Goal: Communication & Community: Ask a question

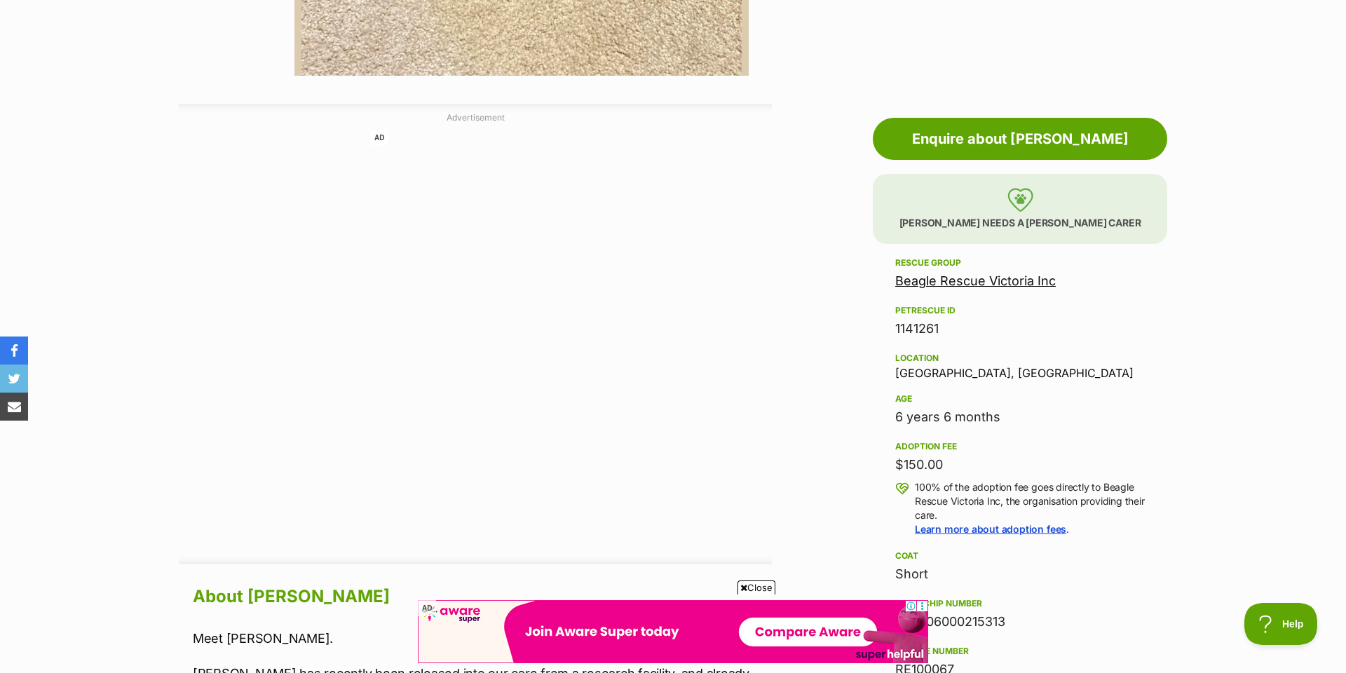
scroll to position [670, 0]
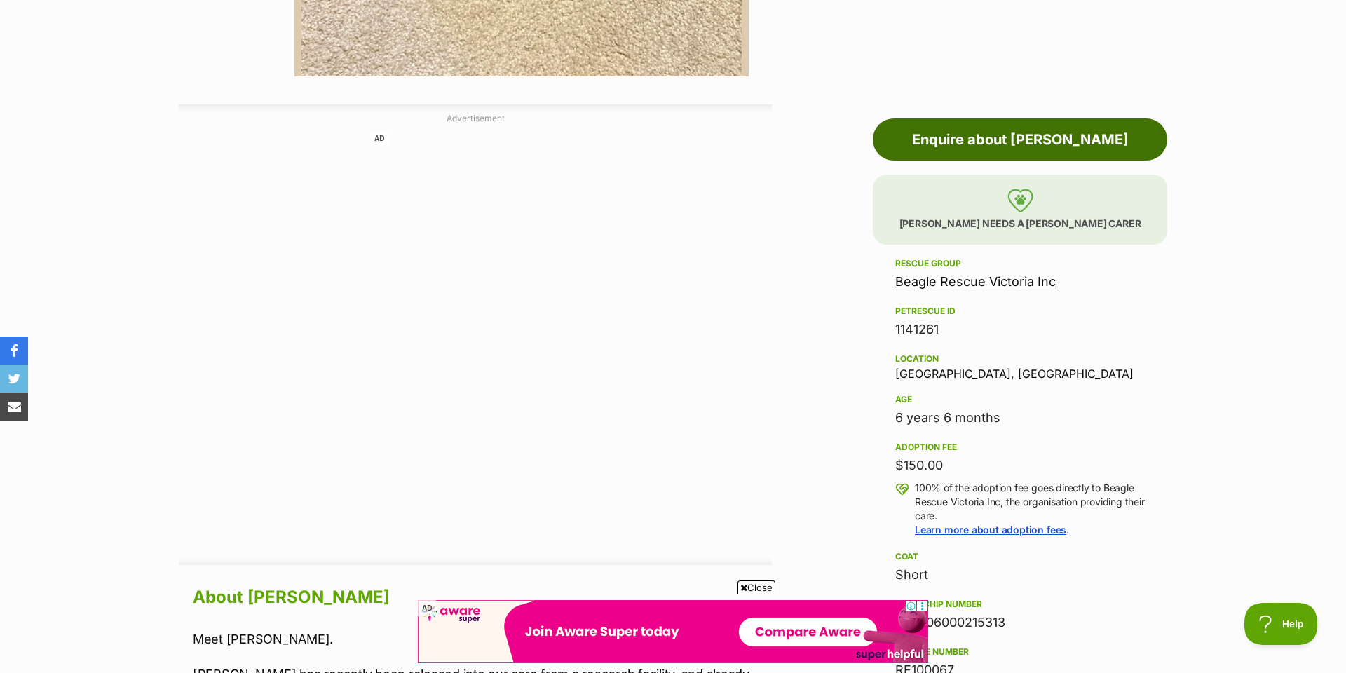
click at [994, 142] on link "Enquire about [PERSON_NAME]" at bounding box center [1020, 139] width 294 height 42
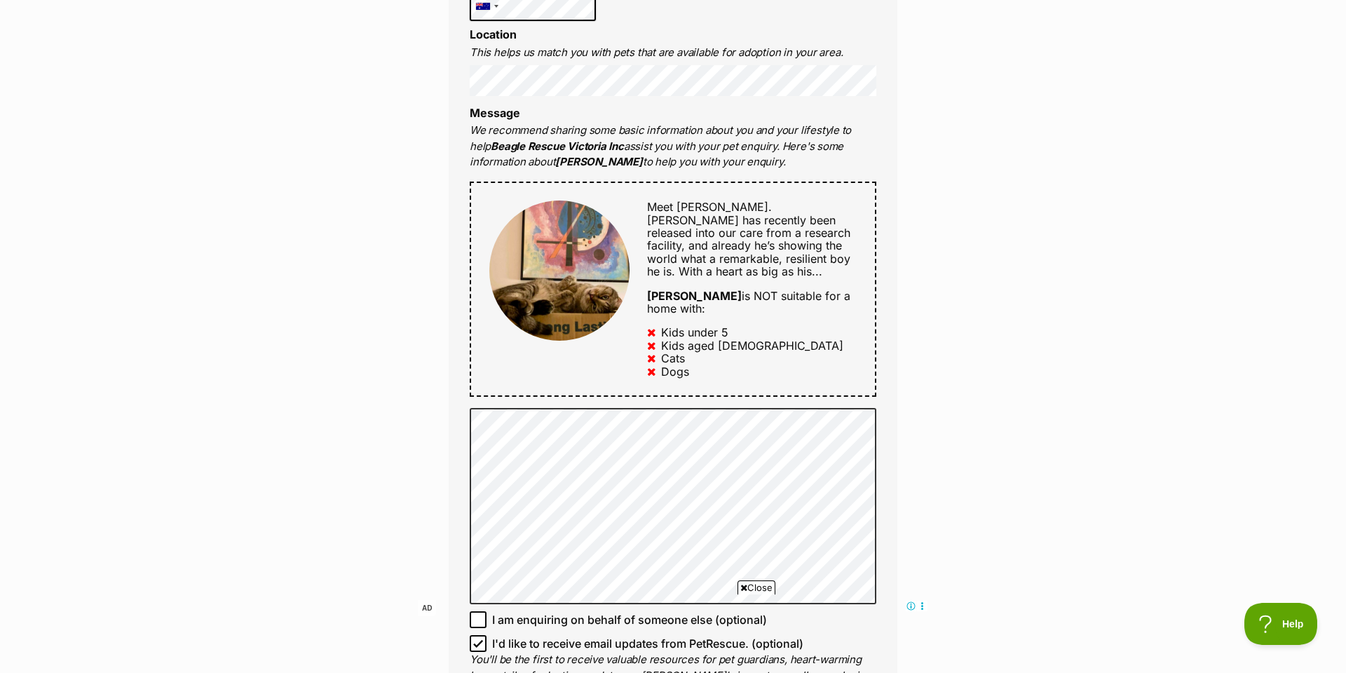
scroll to position [584, 0]
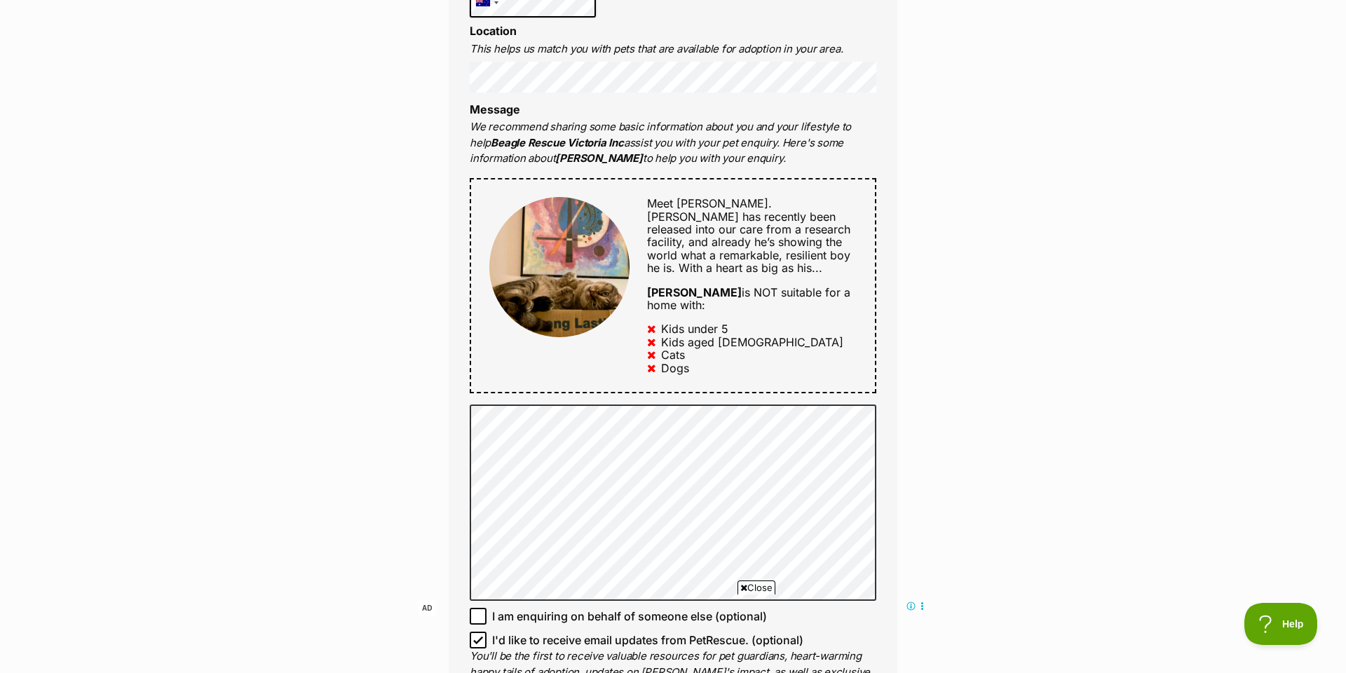
click at [684, 229] on span "[PERSON_NAME] has recently been released into our care from a research facility…" at bounding box center [748, 243] width 203 height 66
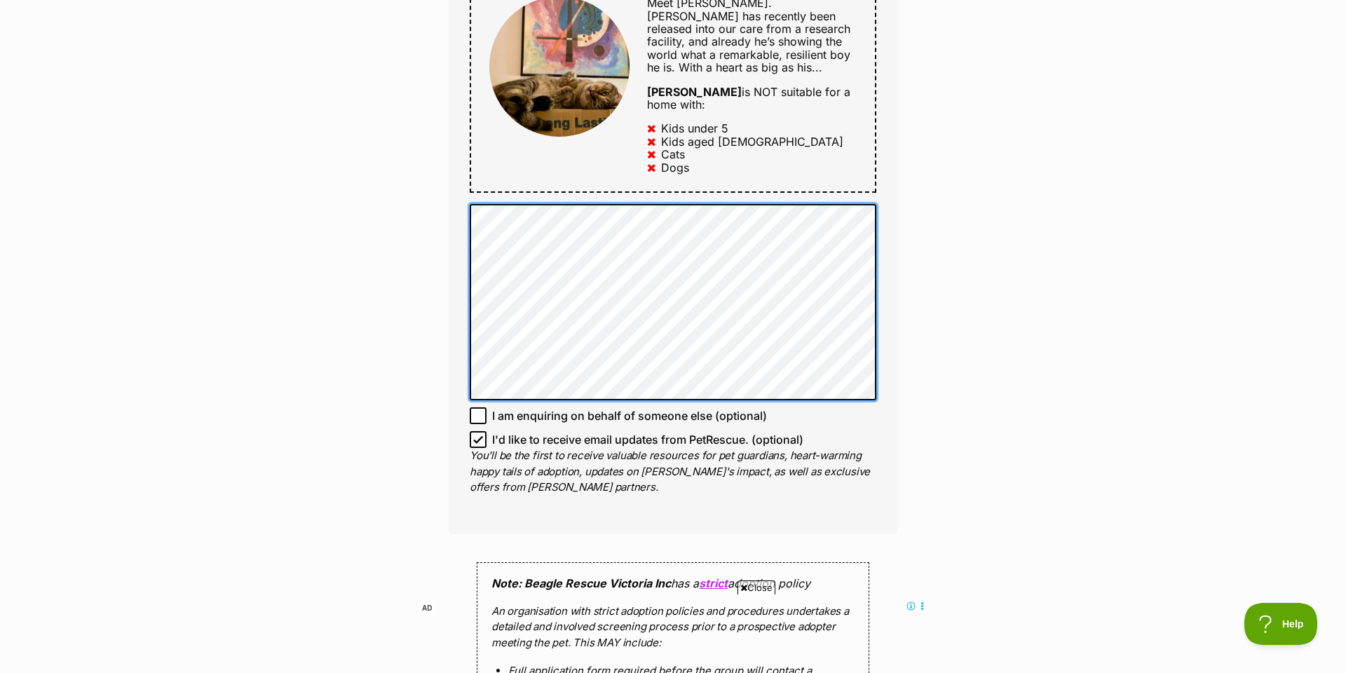
scroll to position [0, 0]
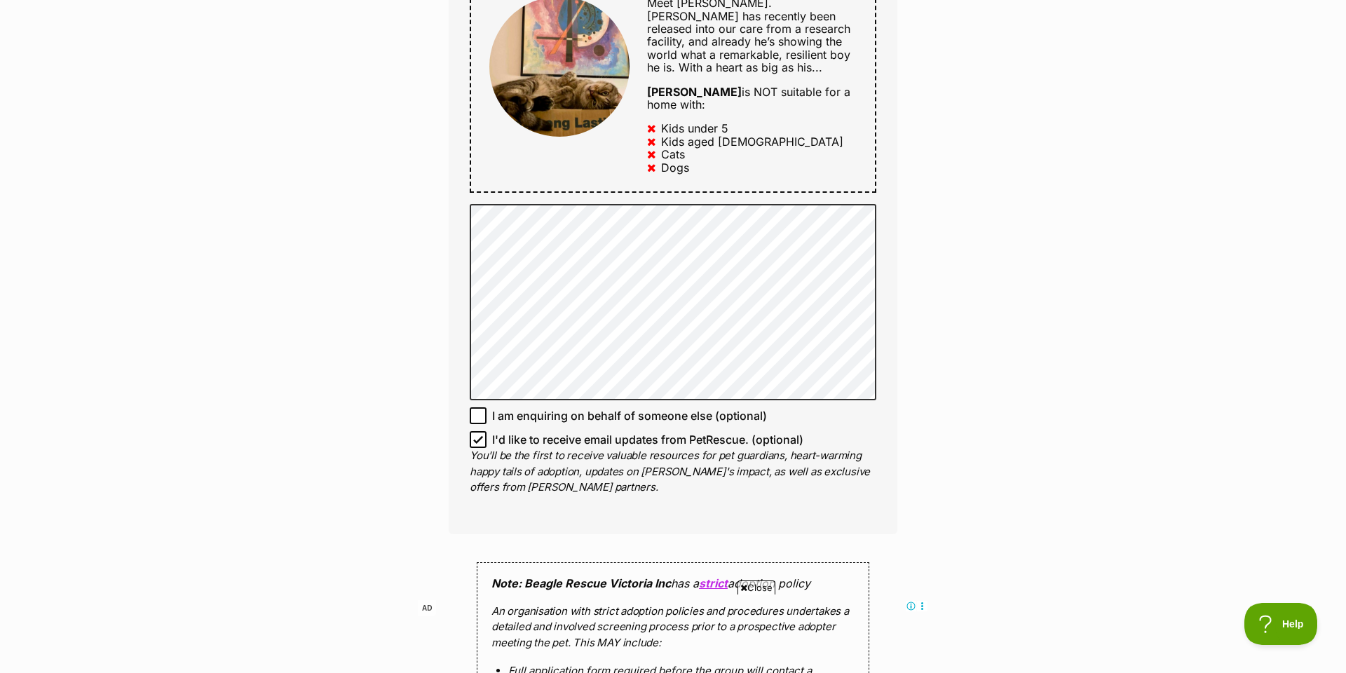
click at [881, 243] on div "Full name [PERSON_NAME] Email We require this to be able to send you communicat…" at bounding box center [673, 70] width 449 height 930
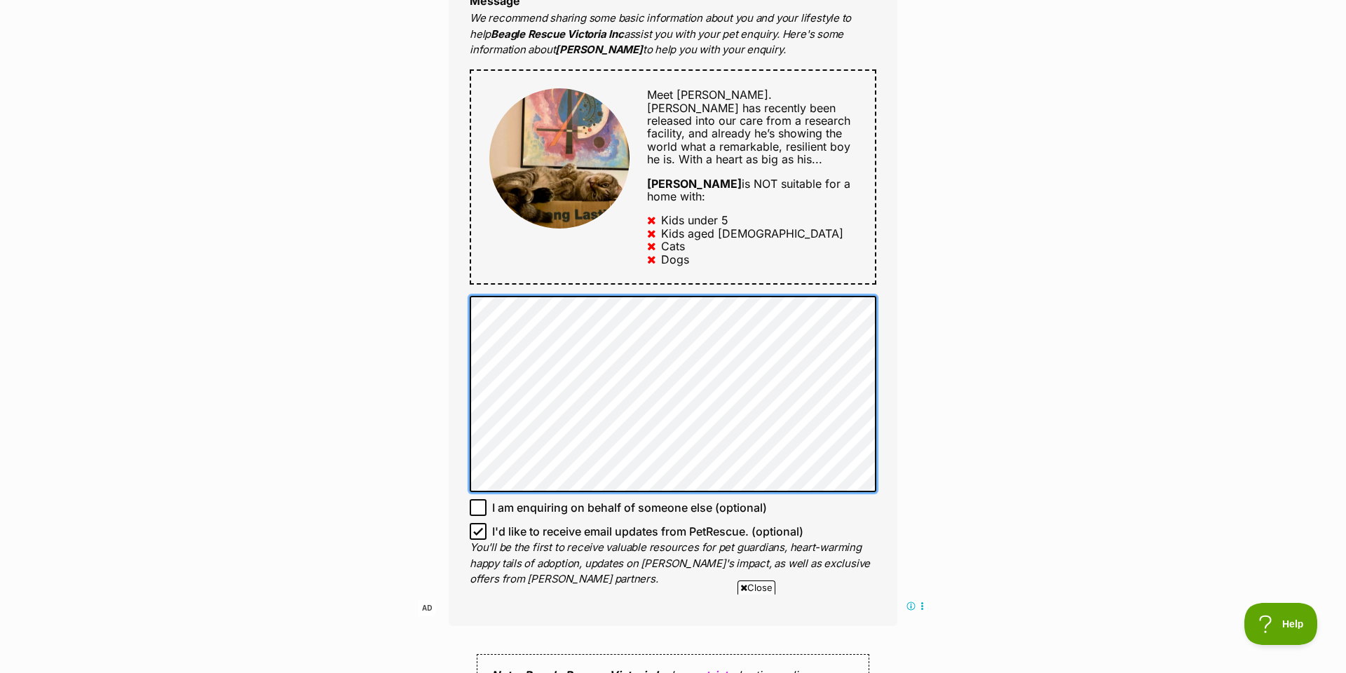
scroll to position [693, 0]
click at [388, 353] on div "Enquire about [PERSON_NAME] Want to increase your chances of a successful enqui…" at bounding box center [673, 370] width 1346 height 1873
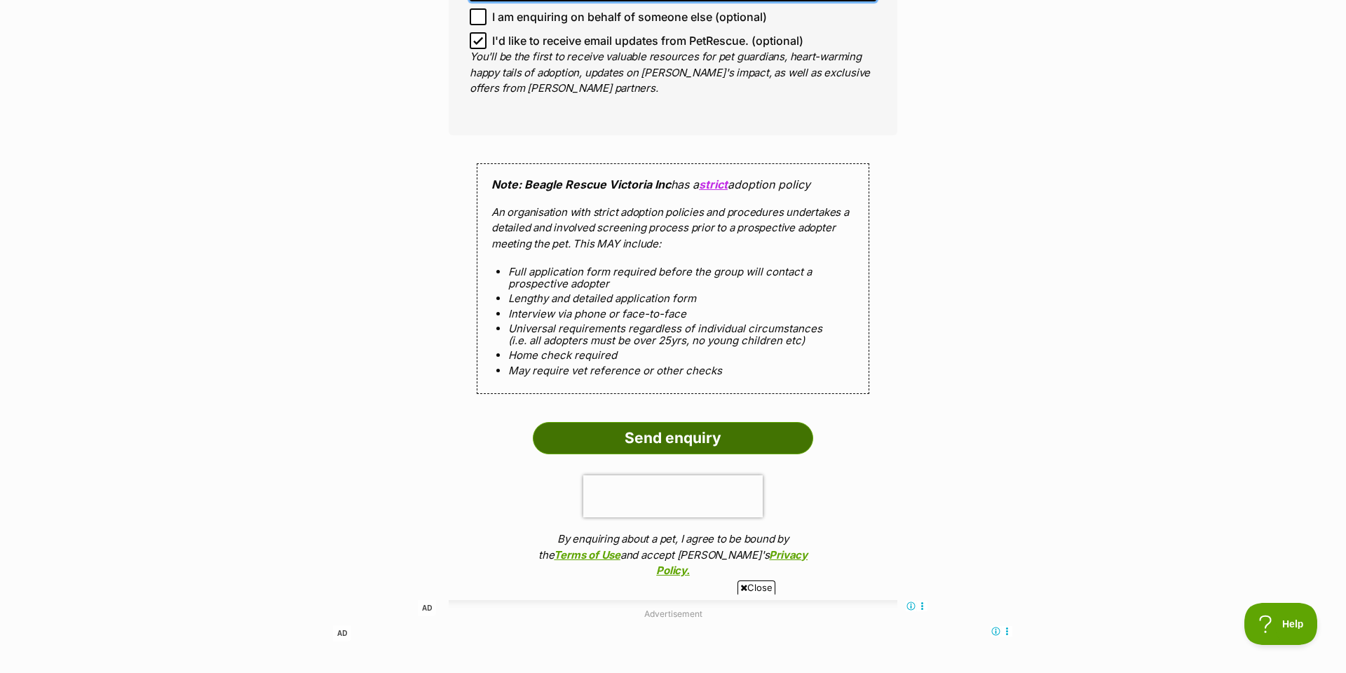
scroll to position [1216, 0]
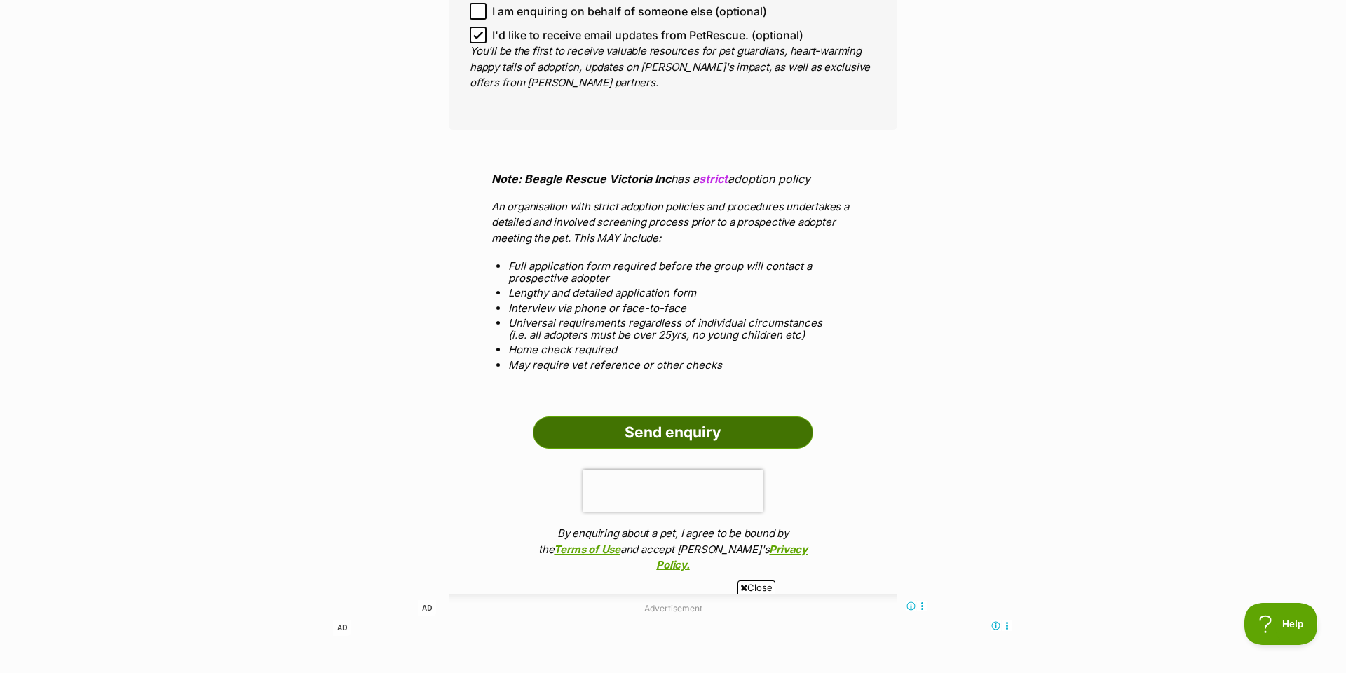
click at [647, 416] on input "Send enquiry" at bounding box center [673, 432] width 280 height 32
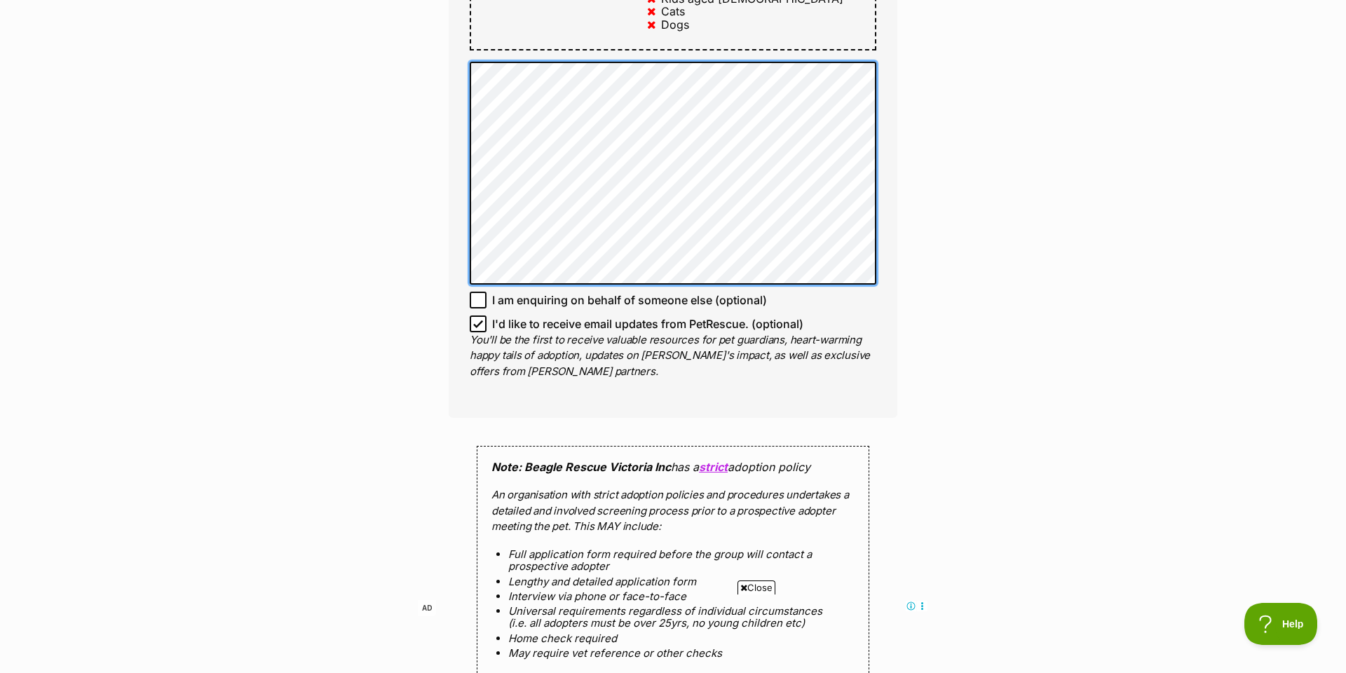
scroll to position [1035, 0]
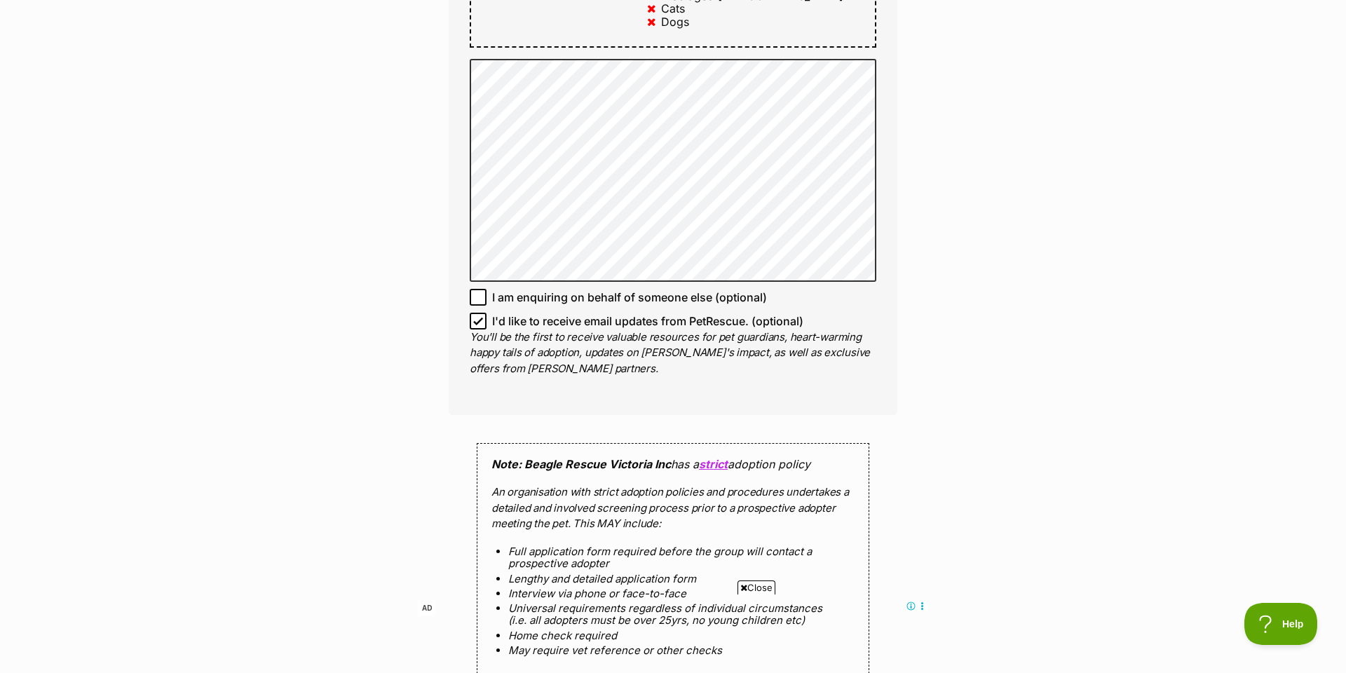
click at [481, 316] on icon at bounding box center [478, 321] width 10 height 10
click at [481, 313] on input "I'd like to receive email updates from PetRescue. (optional)" at bounding box center [478, 321] width 17 height 17
checkbox input "false"
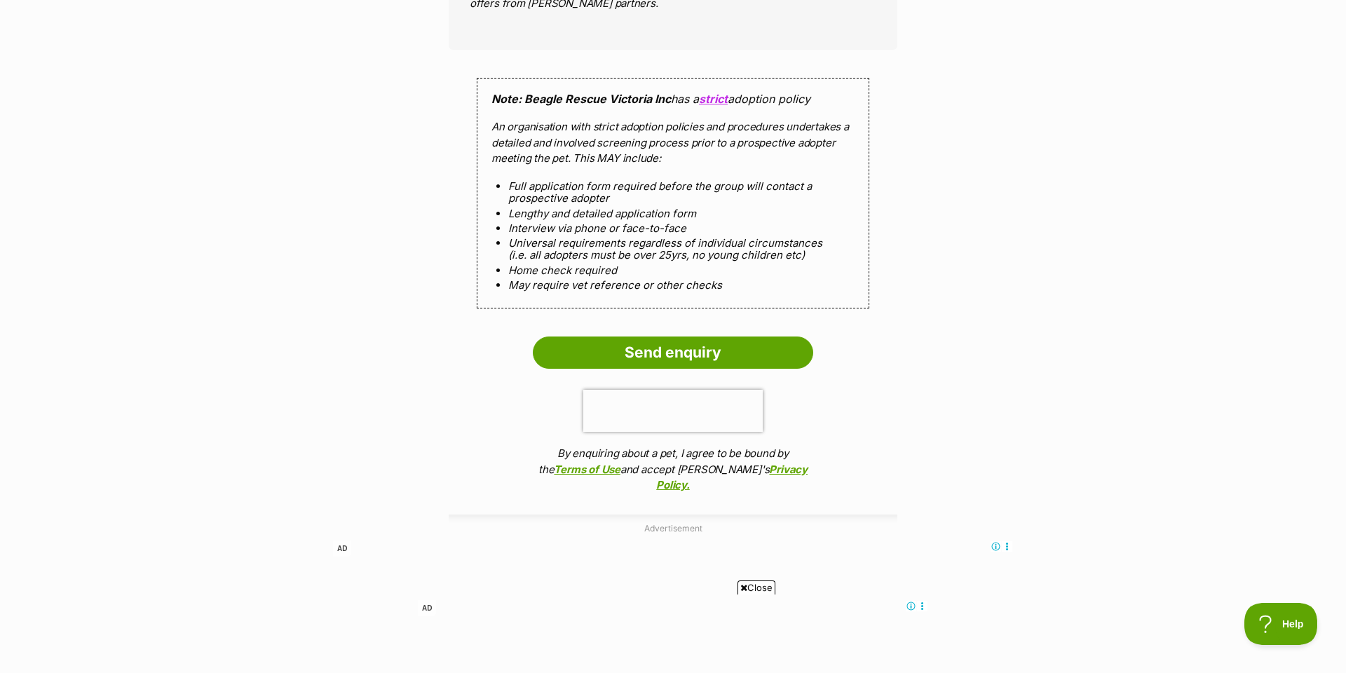
scroll to position [1411, 0]
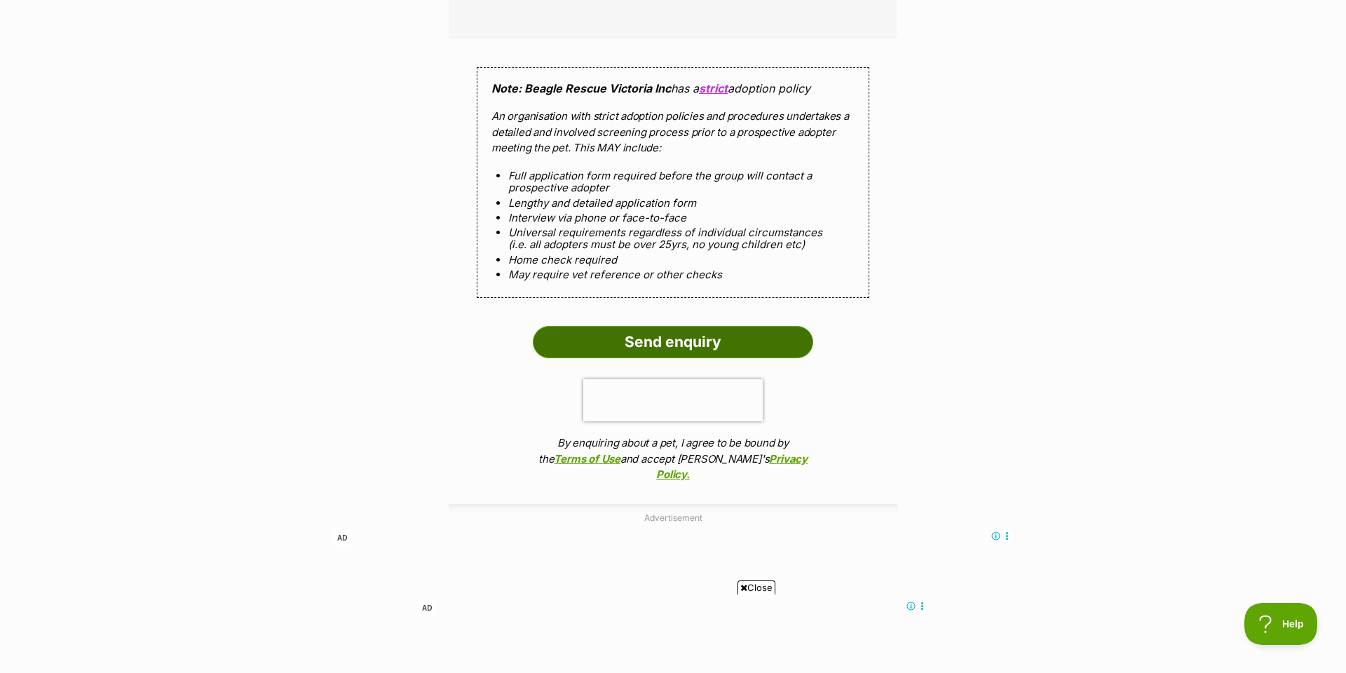
click at [635, 326] on input "Send enquiry" at bounding box center [673, 342] width 280 height 32
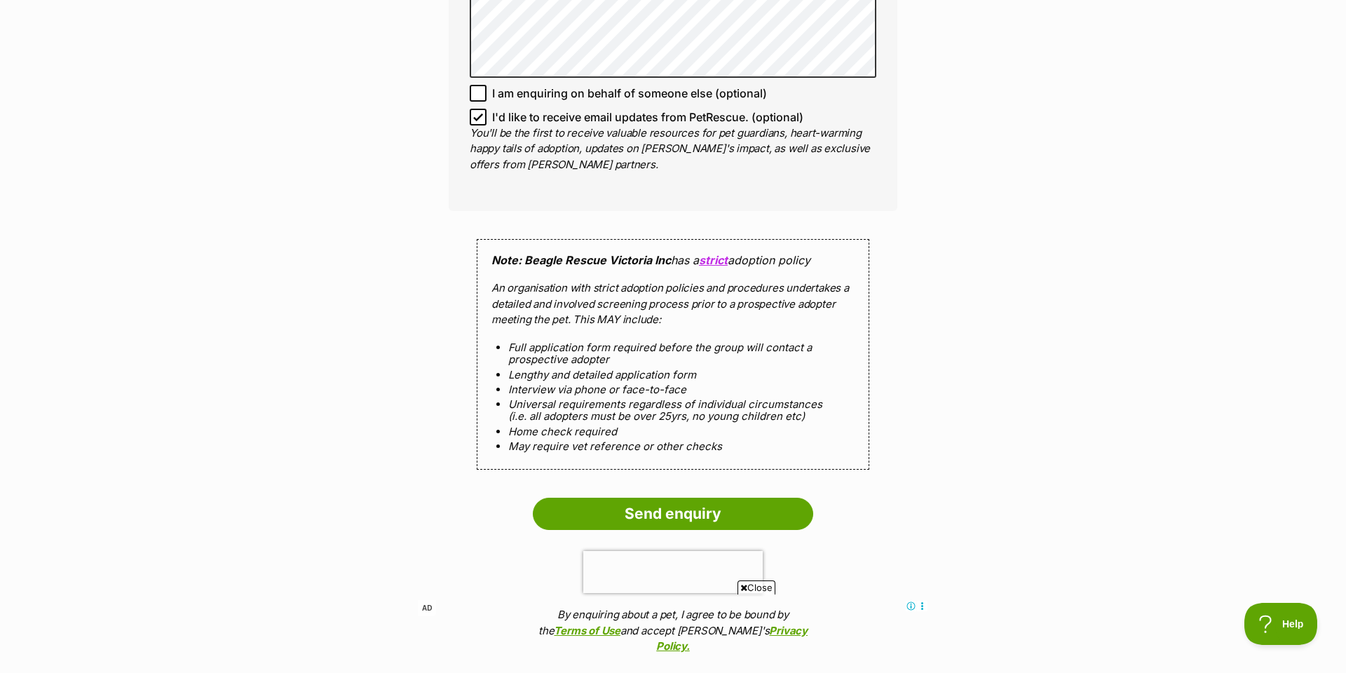
scroll to position [1278, 0]
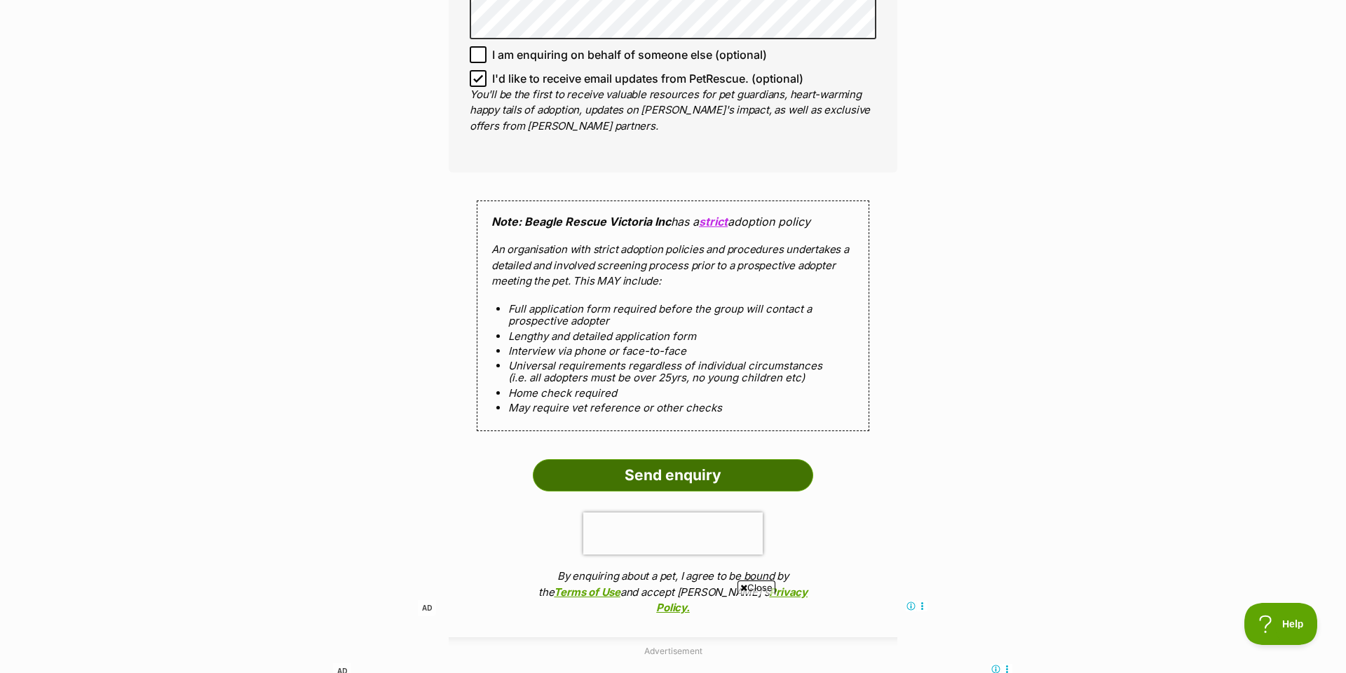
click at [667, 459] on input "Send enquiry" at bounding box center [673, 475] width 280 height 32
